Goal: Navigation & Orientation: Find specific page/section

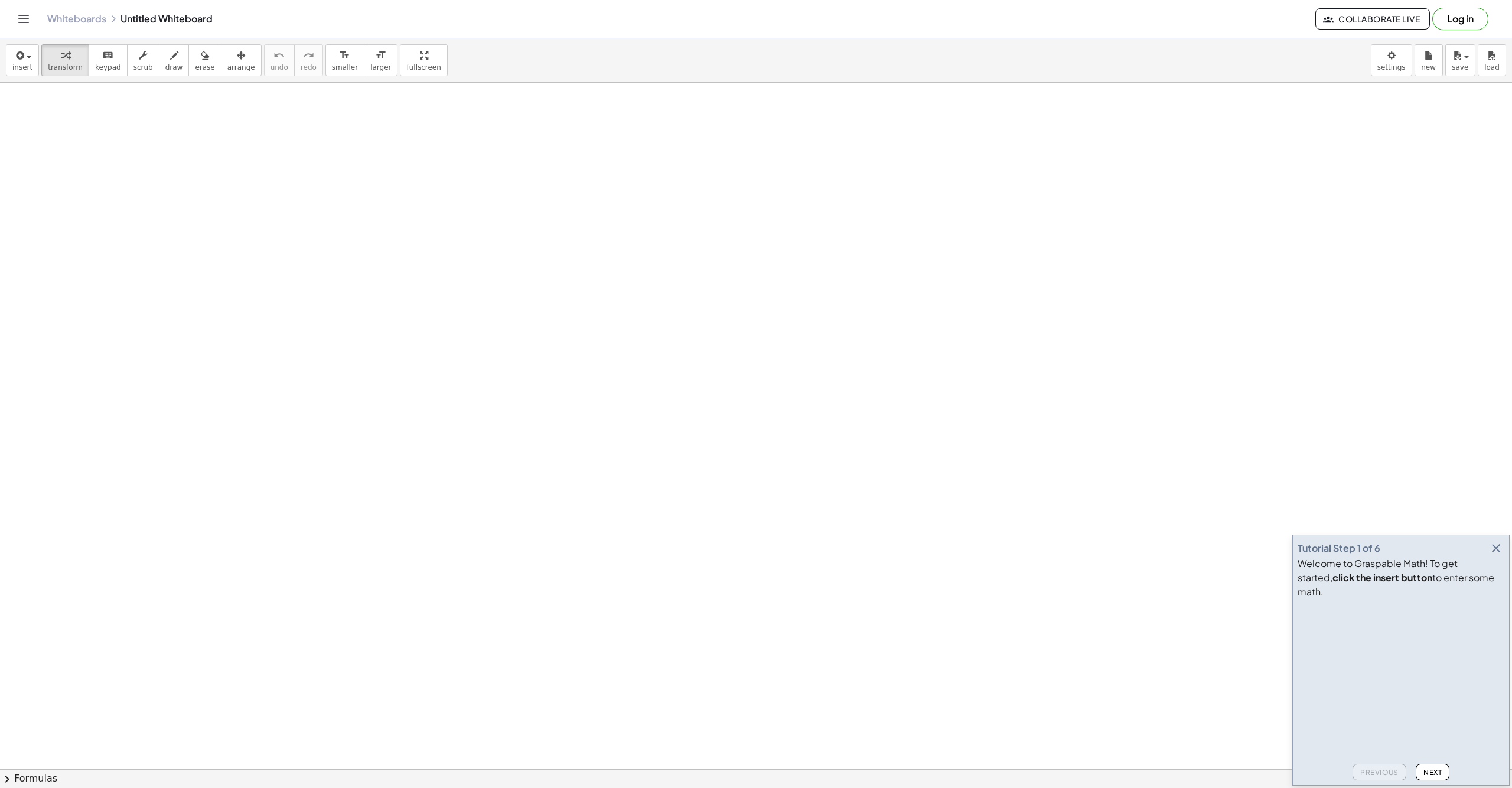
click at [28, 18] on icon "Toggle navigation" at bounding box center [23, 19] width 14 height 14
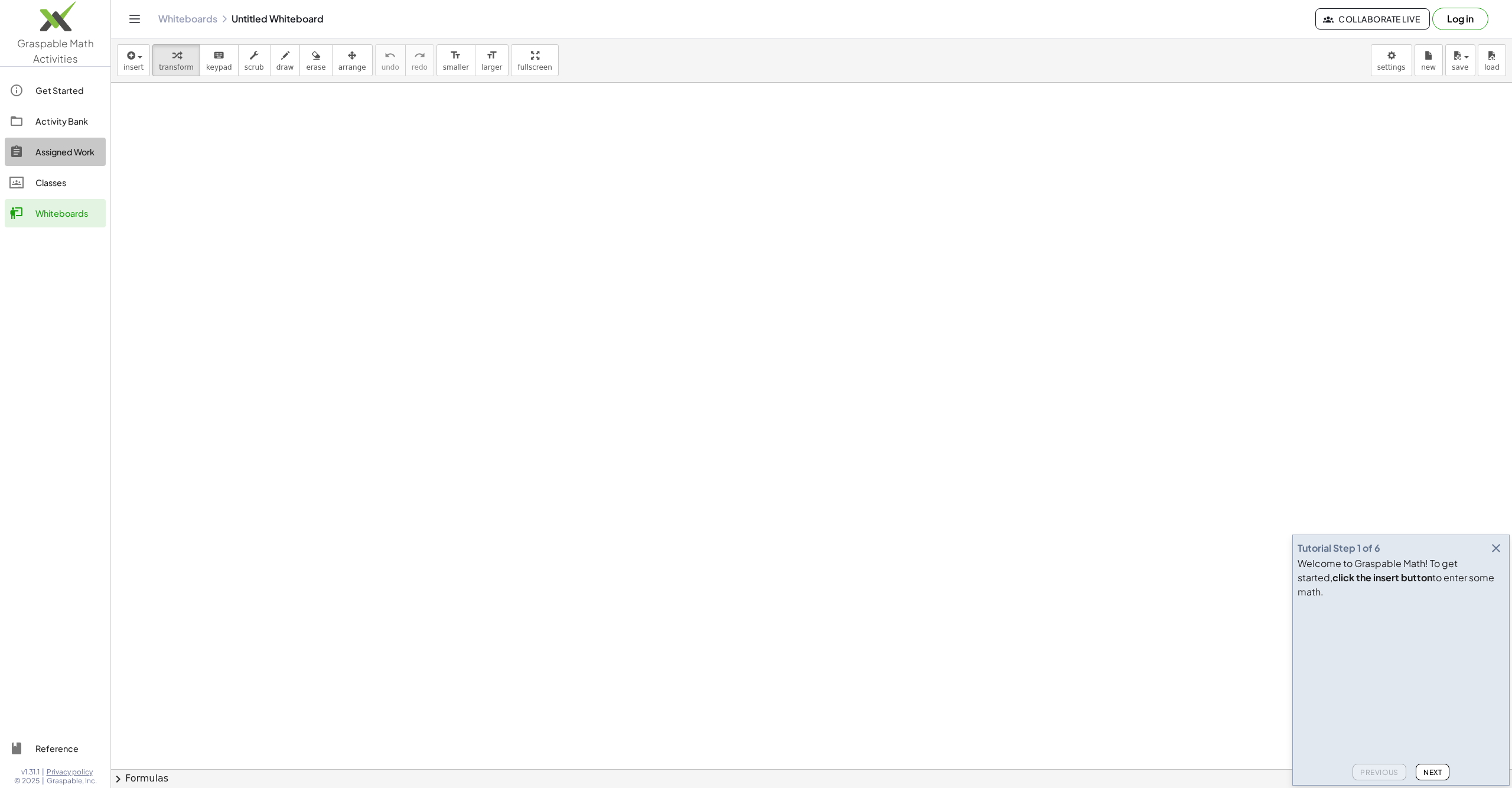
click at [59, 159] on link "Assigned Work" at bounding box center [55, 152] width 101 height 29
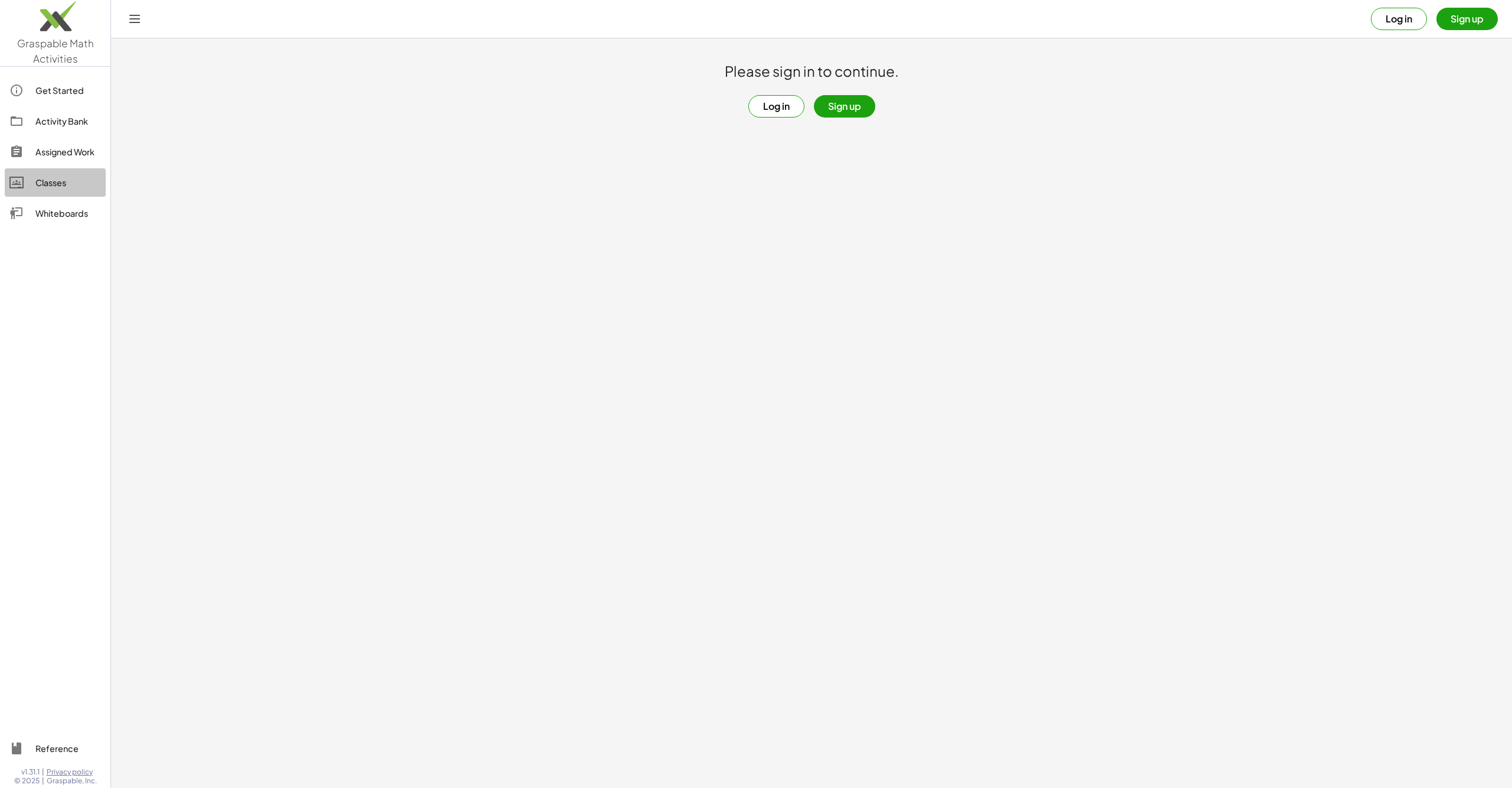
click at [59, 181] on div "Classes" at bounding box center [68, 182] width 65 height 14
click at [71, 131] on link "Activity Bank" at bounding box center [55, 121] width 101 height 29
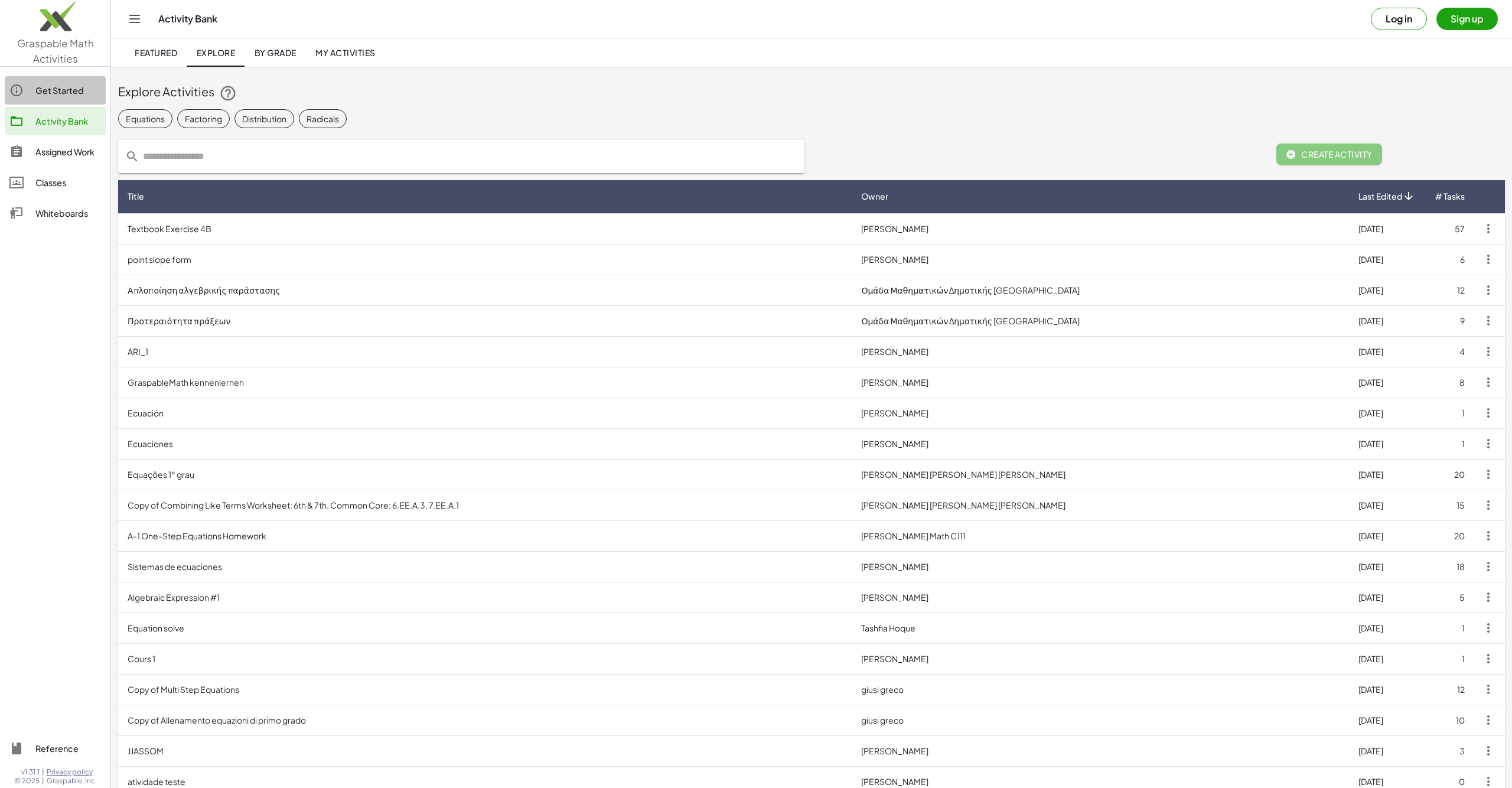
click at [70, 100] on link "Get Started" at bounding box center [55, 90] width 101 height 29
